Goal: Information Seeking & Learning: Compare options

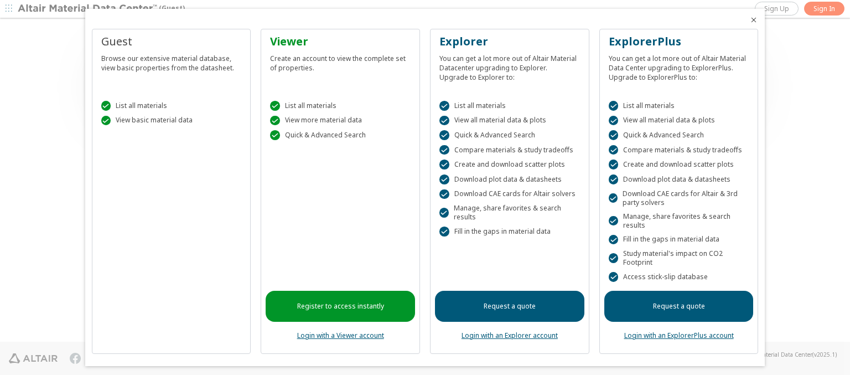
click at [749, 20] on icon "Close" at bounding box center [753, 19] width 9 height 9
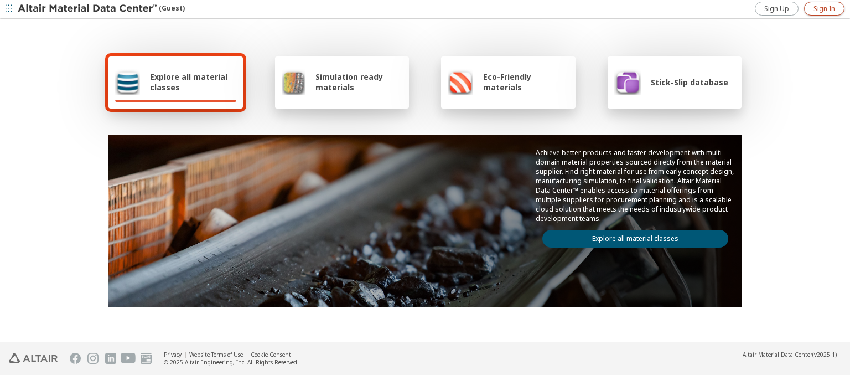
click at [824, 8] on span "Sign In" at bounding box center [824, 8] width 22 height 9
click at [88, 9] on img at bounding box center [88, 8] width 141 height 11
click at [189, 82] on span "Explore all material classes" at bounding box center [193, 81] width 86 height 21
click at [631, 236] on link "Explore all material classes" at bounding box center [635, 239] width 186 height 18
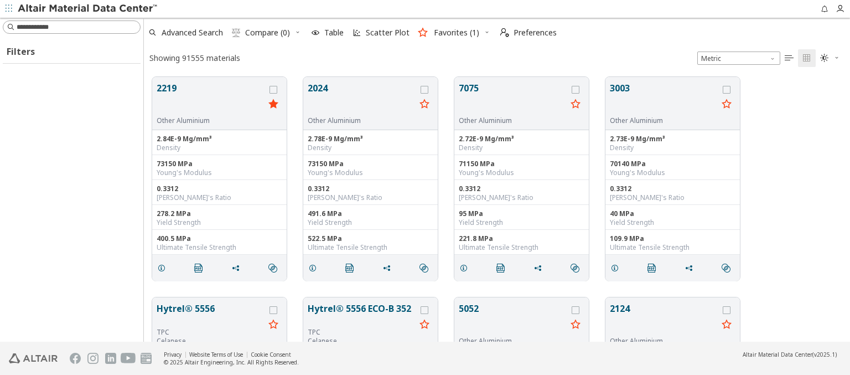
scroll to position [265, 697]
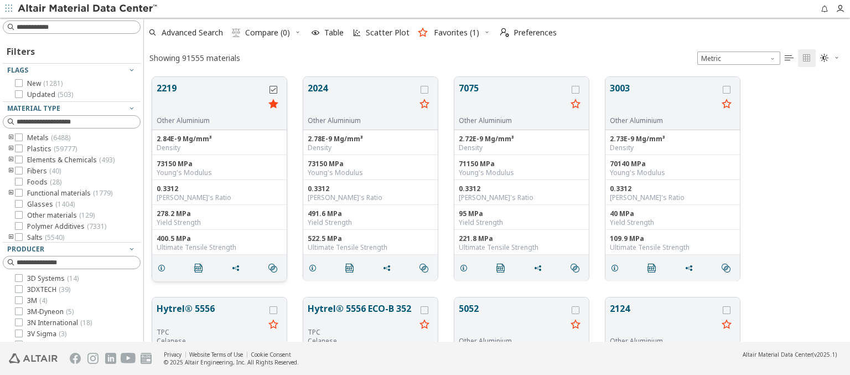
click at [274, 89] on icon "grid" at bounding box center [273, 90] width 8 height 8
click at [426, 89] on icon "grid" at bounding box center [425, 90] width 8 height 8
click at [268, 33] on span "Compare (2)" at bounding box center [267, 33] width 45 height 8
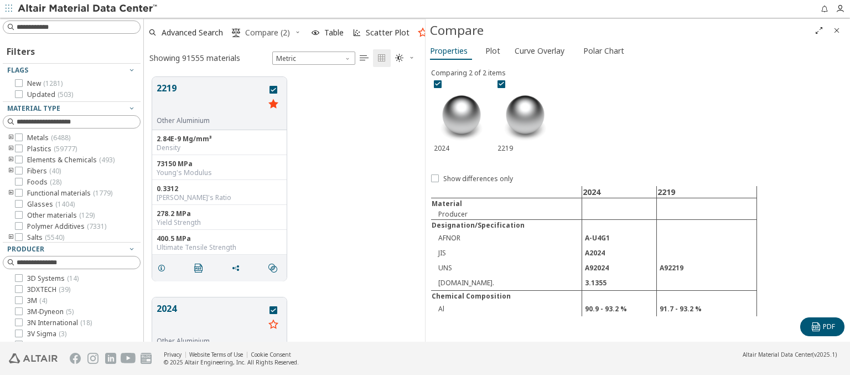
scroll to position [265, 272]
click at [539, 50] on span "Curve Overlay" at bounding box center [540, 51] width 50 height 18
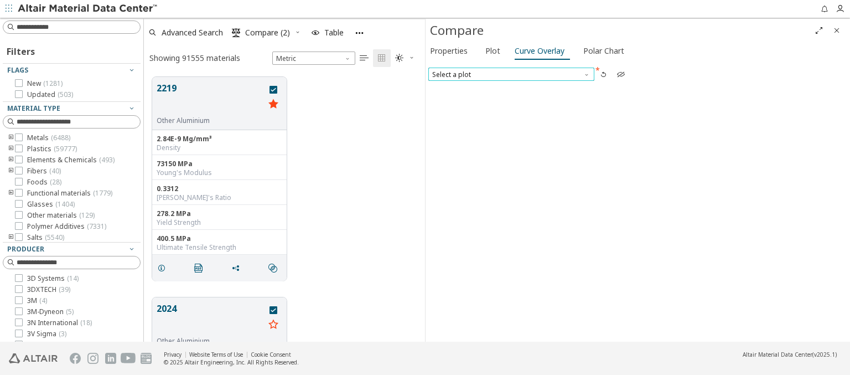
click at [511, 74] on span "Select a plot" at bounding box center [511, 74] width 166 height 13
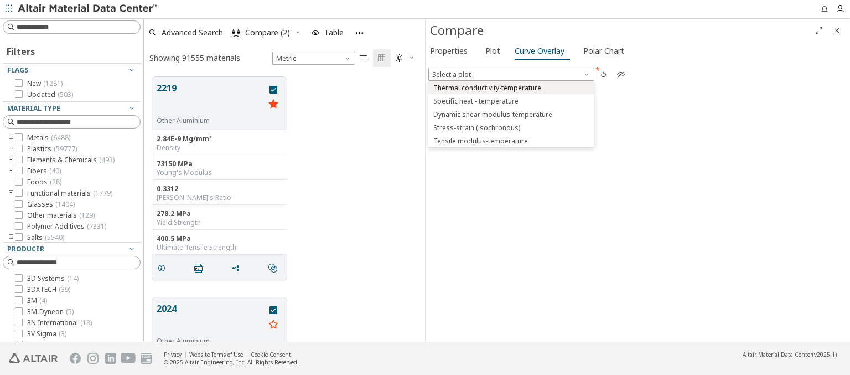
click at [511, 87] on span "Thermal conductivity-temperature" at bounding box center [487, 88] width 108 height 9
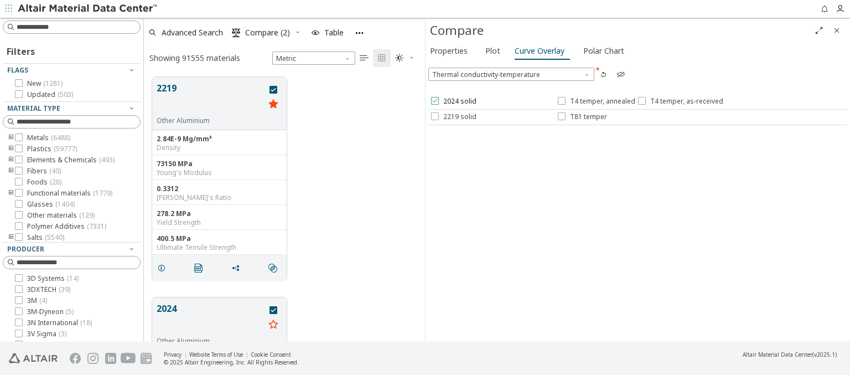
click at [453, 101] on span "2024 solid" at bounding box center [459, 101] width 33 height 9
click at [595, 101] on span "T4 temper, annealed" at bounding box center [602, 101] width 65 height 9
click at [678, 101] on span "T4 temper, as-received" at bounding box center [686, 101] width 73 height 9
click at [453, 116] on span "2219 solid" at bounding box center [459, 116] width 33 height 9
click at [582, 116] on span "T81 temper" at bounding box center [588, 116] width 37 height 9
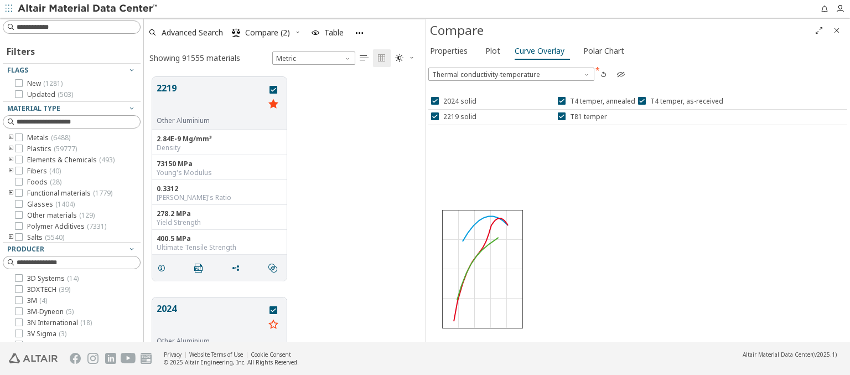
click at [837, 30] on icon "Close" at bounding box center [836, 30] width 9 height 9
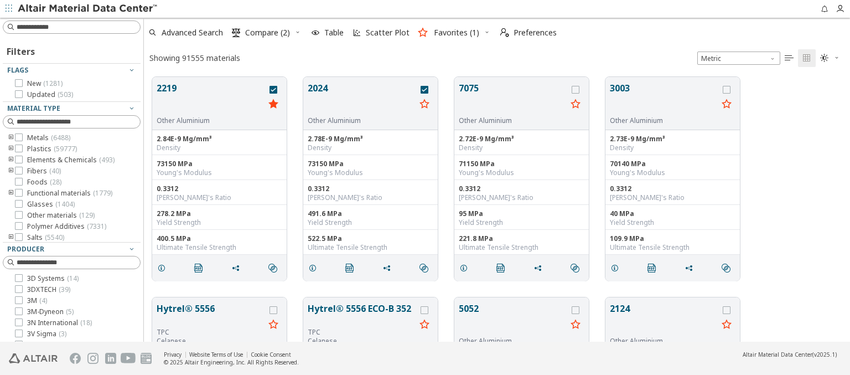
scroll to position [265, 697]
